Goal: Information Seeking & Learning: Learn about a topic

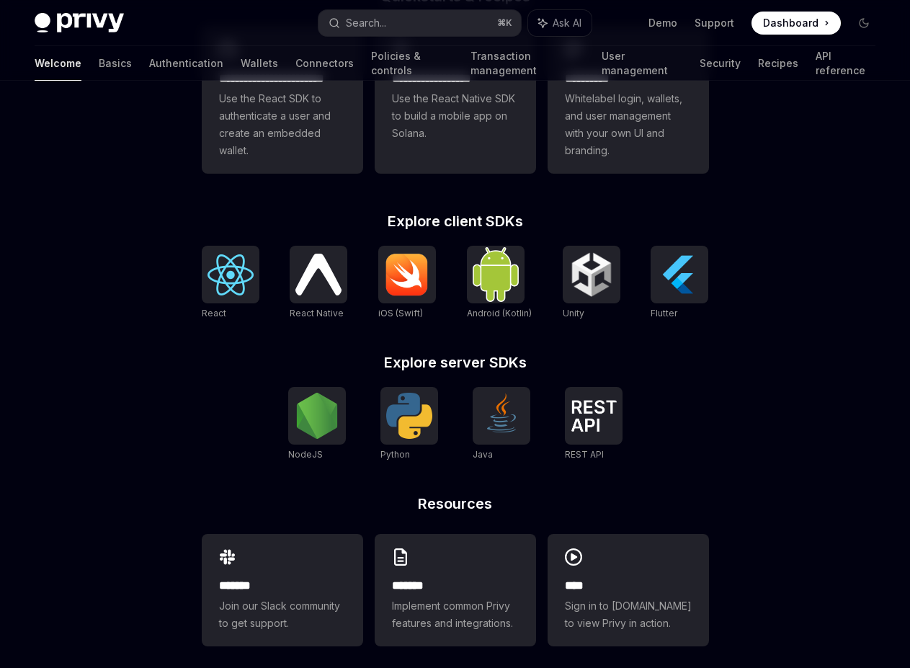
scroll to position [465, 0]
click at [672, 118] on span "Whitelabel login, wallets, and user management with your own UI and branding." at bounding box center [628, 124] width 127 height 69
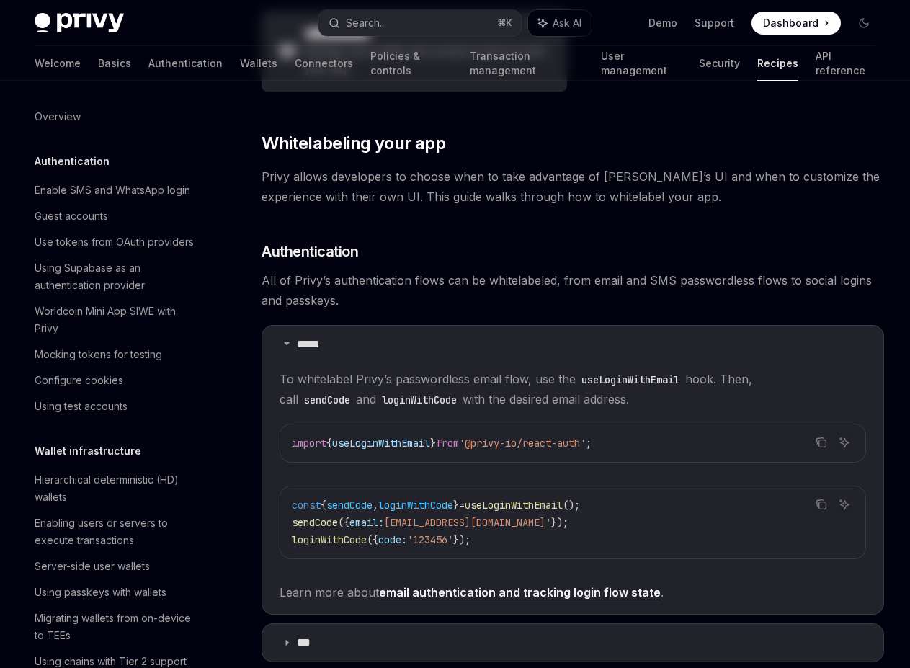
type textarea "*"
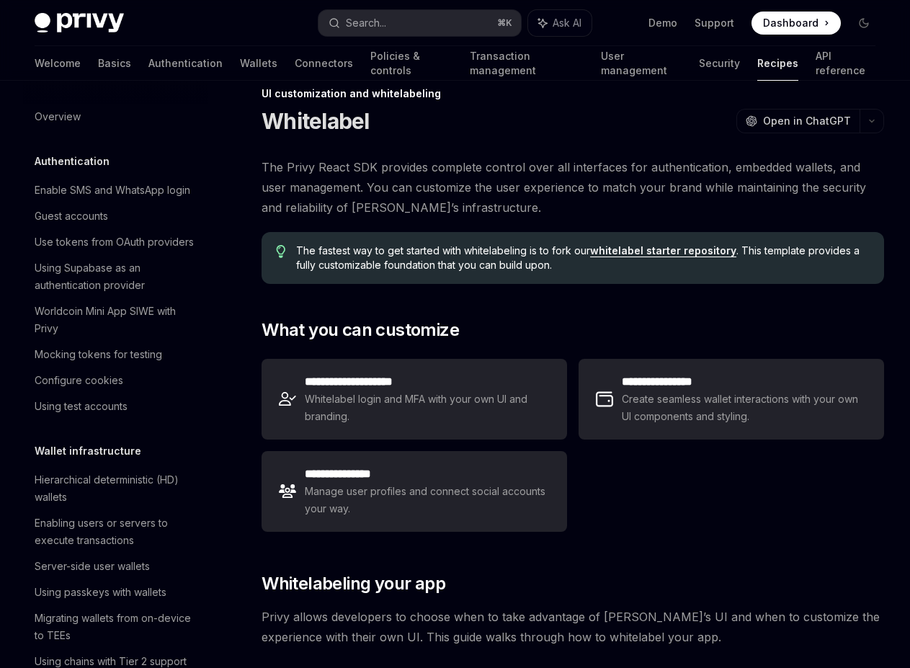
scroll to position [34, 0]
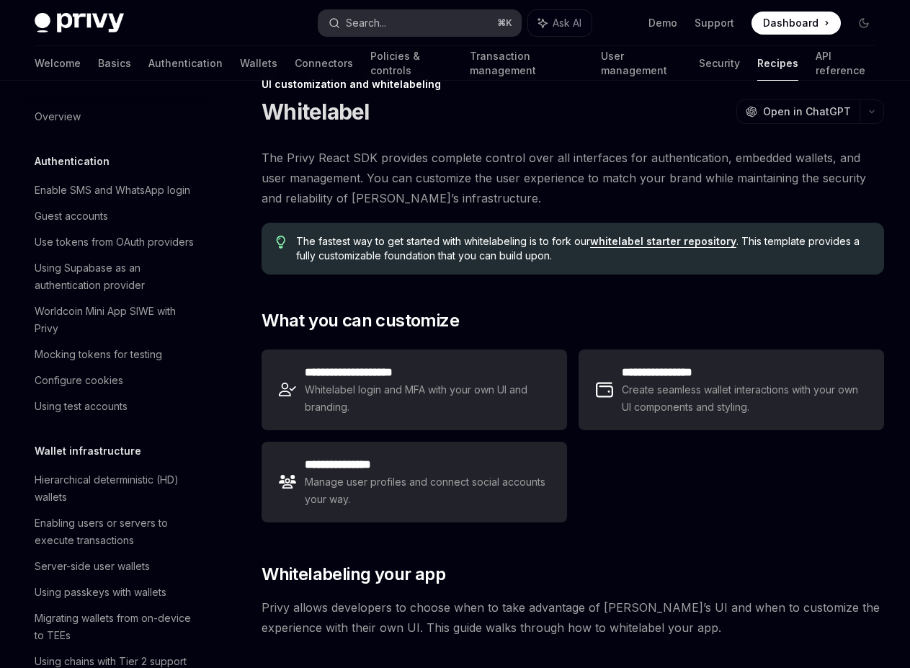
click at [422, 23] on button "Search... ⌘ K" at bounding box center [420, 23] width 202 height 26
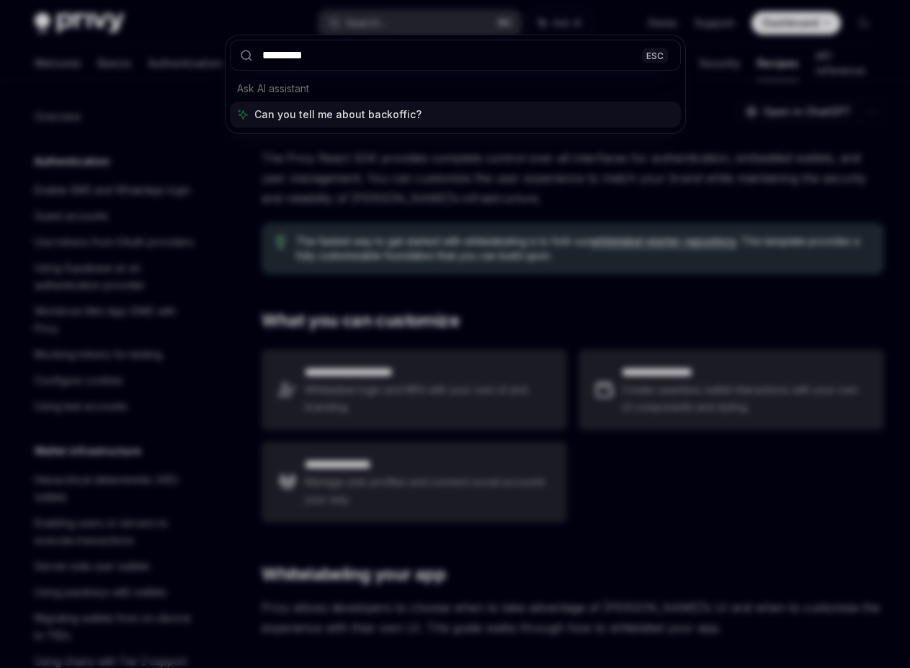
type input "**********"
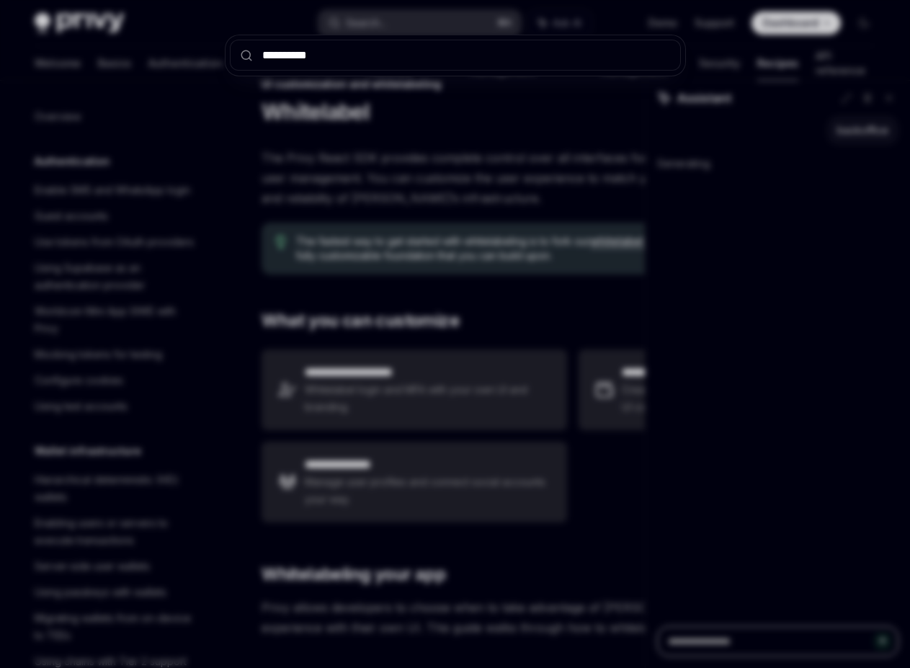
type textarea "*"
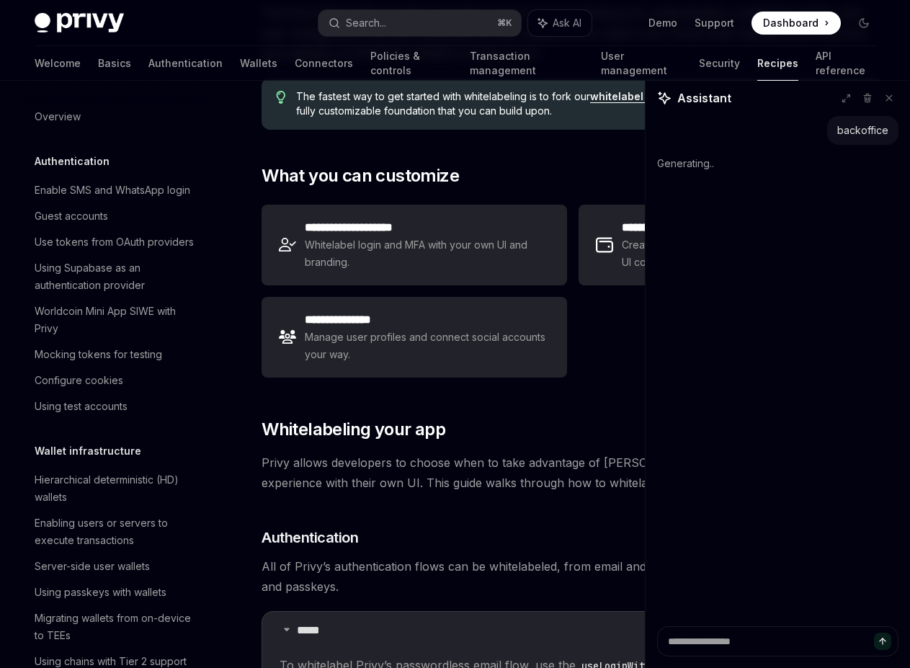
scroll to position [516, 0]
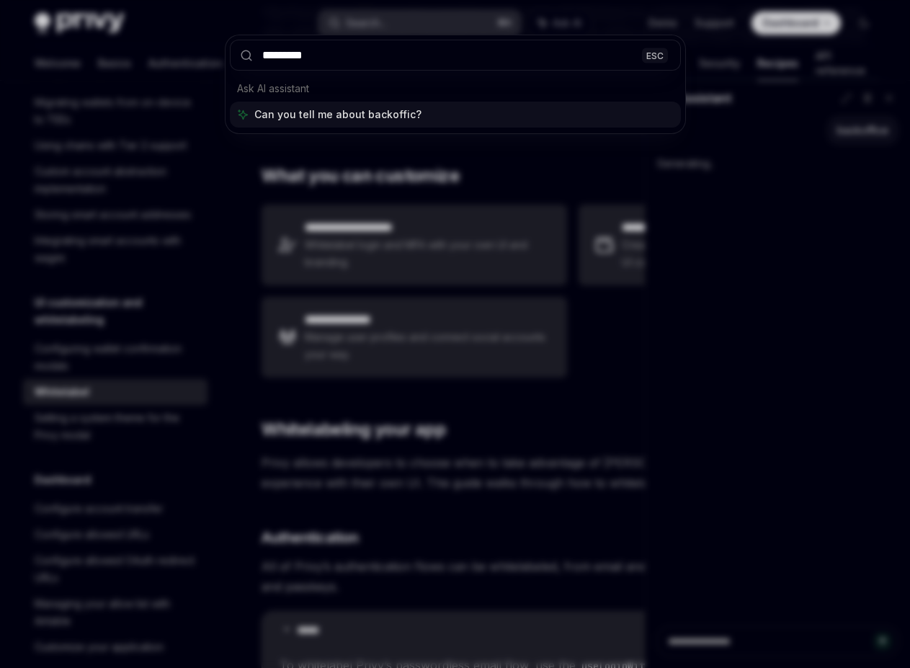
type input "**********"
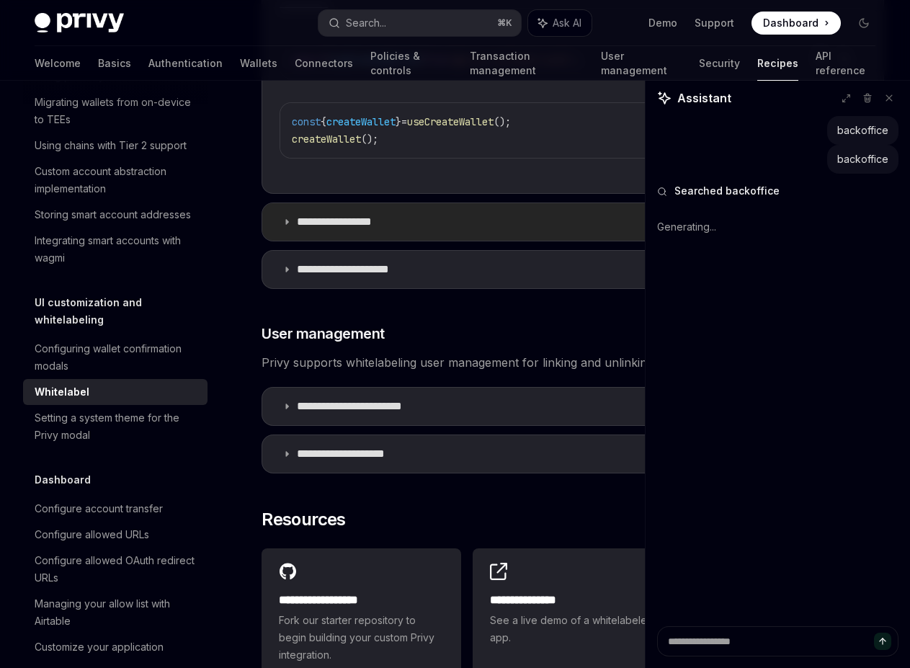
scroll to position [1872, 0]
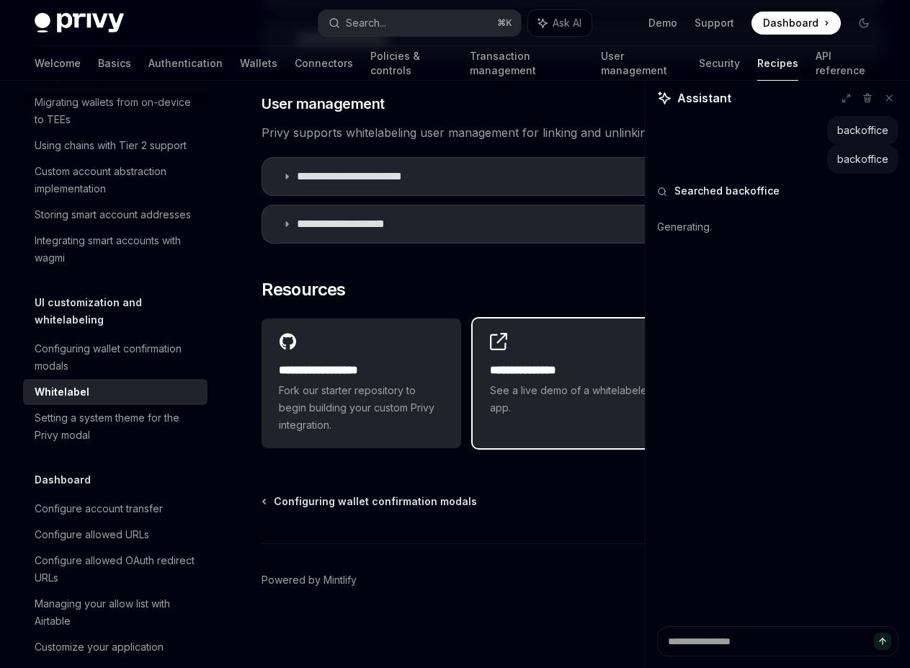
click at [520, 371] on h2 "**********" at bounding box center [572, 370] width 165 height 17
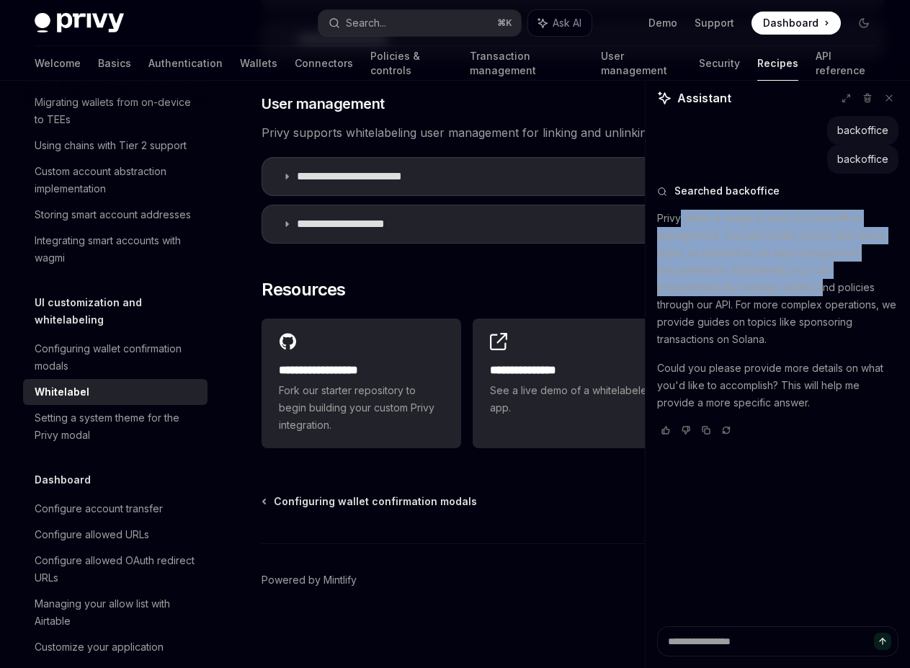
drag, startPoint x: 679, startPoint y: 216, endPoint x: 824, endPoint y: 292, distance: 163.4
click at [824, 292] on p "Privy offers a range of tools for backoffice management. You can create, import…" at bounding box center [777, 279] width 241 height 138
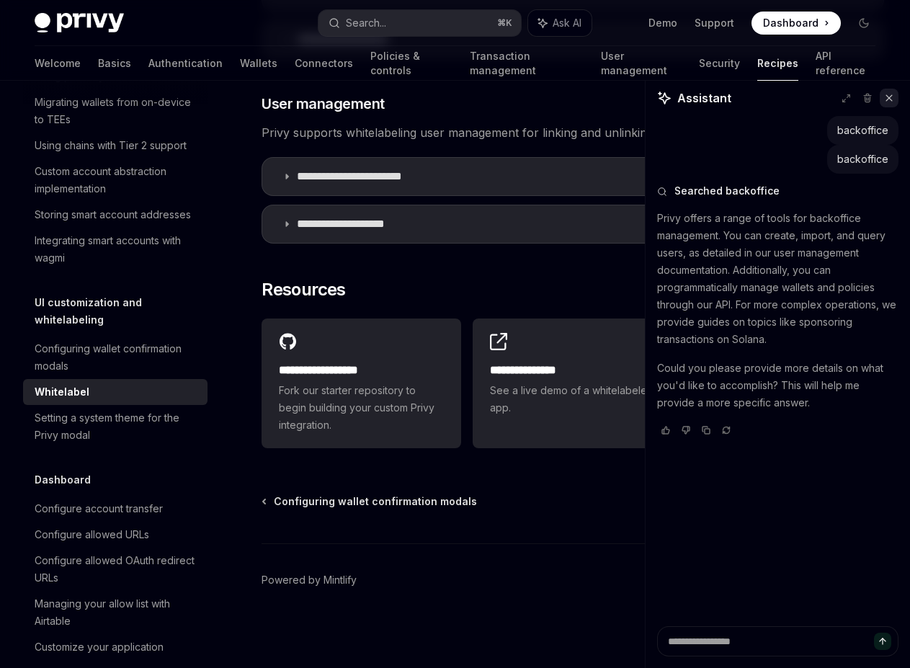
click at [891, 102] on icon at bounding box center [889, 98] width 10 height 10
type textarea "*"
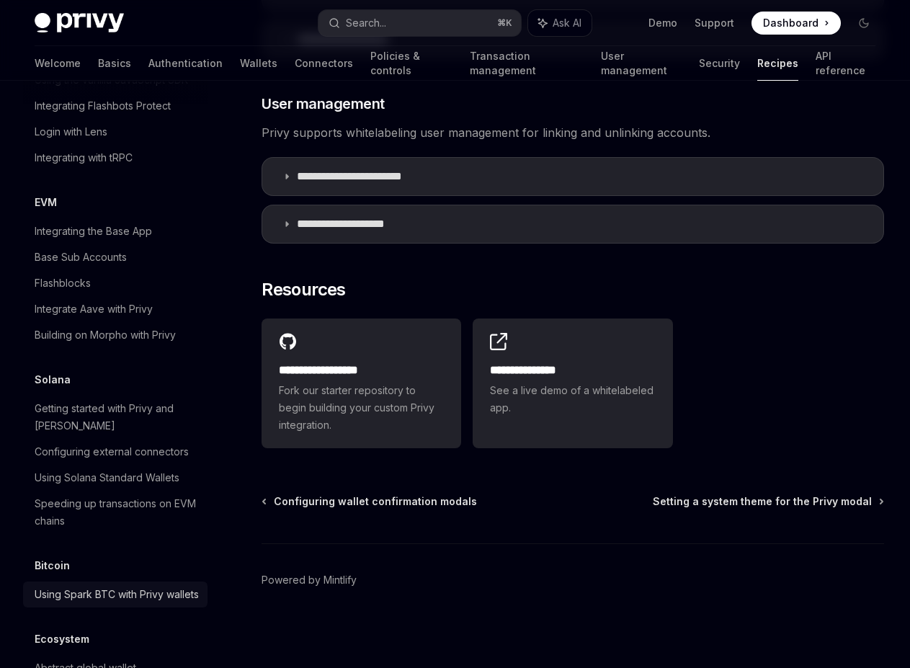
scroll to position [1890, 0]
